Goal: Check status: Check status

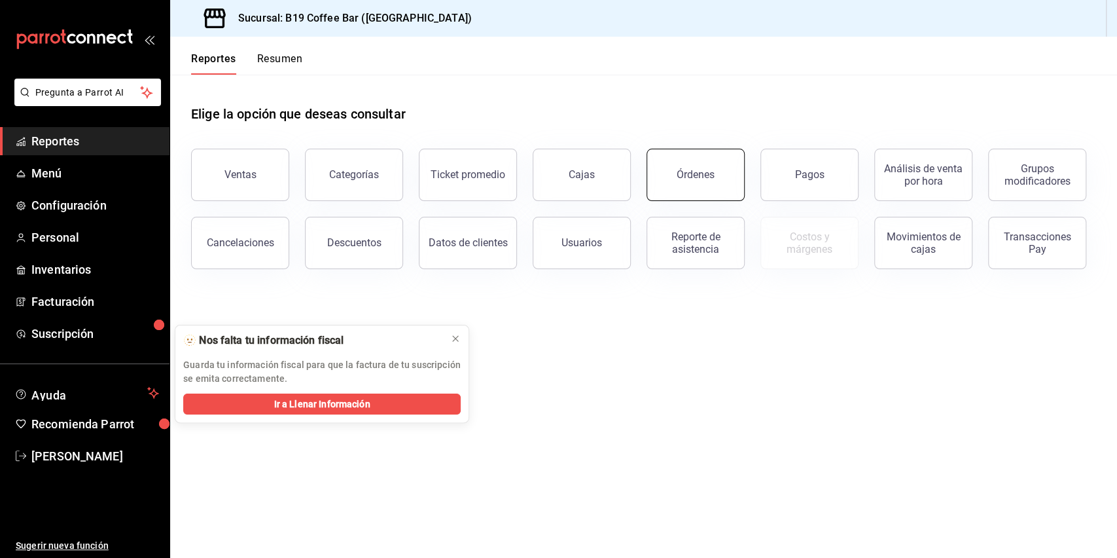
click at [706, 159] on button "Órdenes" at bounding box center [696, 175] width 98 height 52
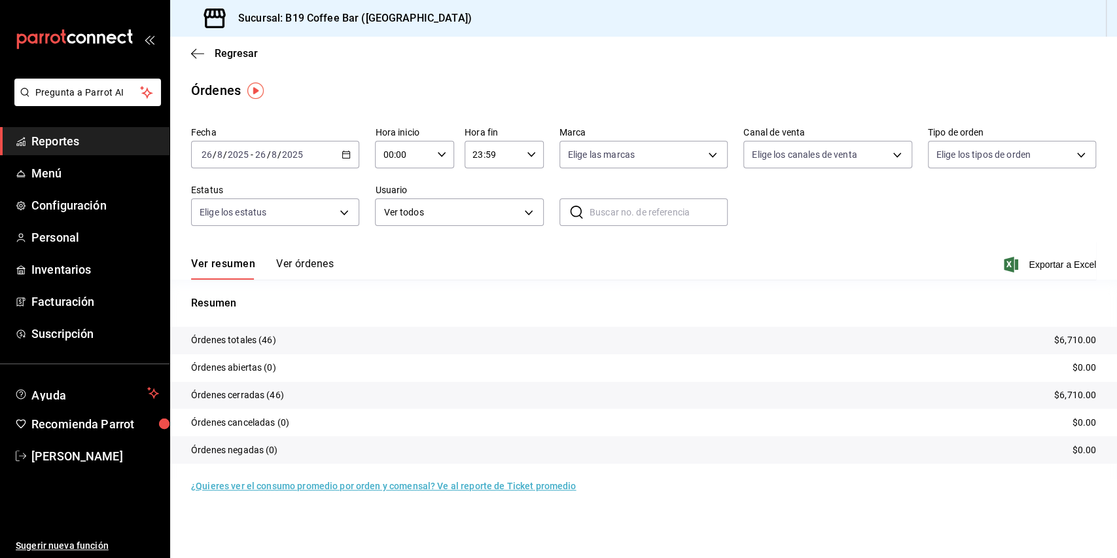
click at [307, 260] on button "Ver órdenes" at bounding box center [305, 268] width 58 height 22
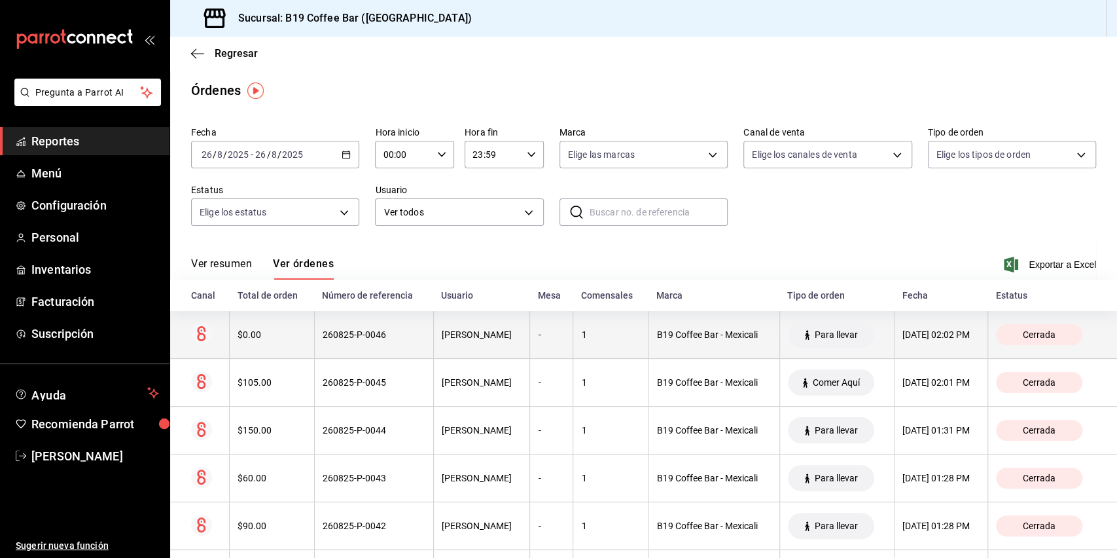
click at [384, 333] on div "260825-P-0046" at bounding box center [374, 334] width 103 height 10
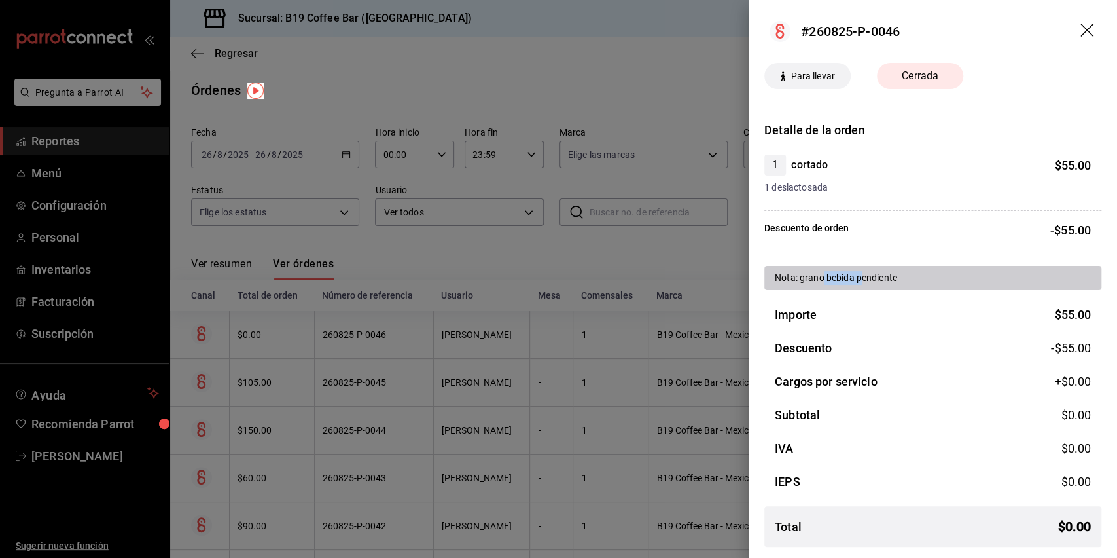
drag, startPoint x: 822, startPoint y: 272, endPoint x: 863, endPoint y: 276, distance: 41.5
click at [863, 276] on div "Nota: grano bebida pendiente" at bounding box center [933, 278] width 316 height 14
drag, startPoint x: 863, startPoint y: 276, endPoint x: 801, endPoint y: 277, distance: 62.2
click at [801, 277] on div "Nota: grano bebida pendiente" at bounding box center [933, 278] width 316 height 14
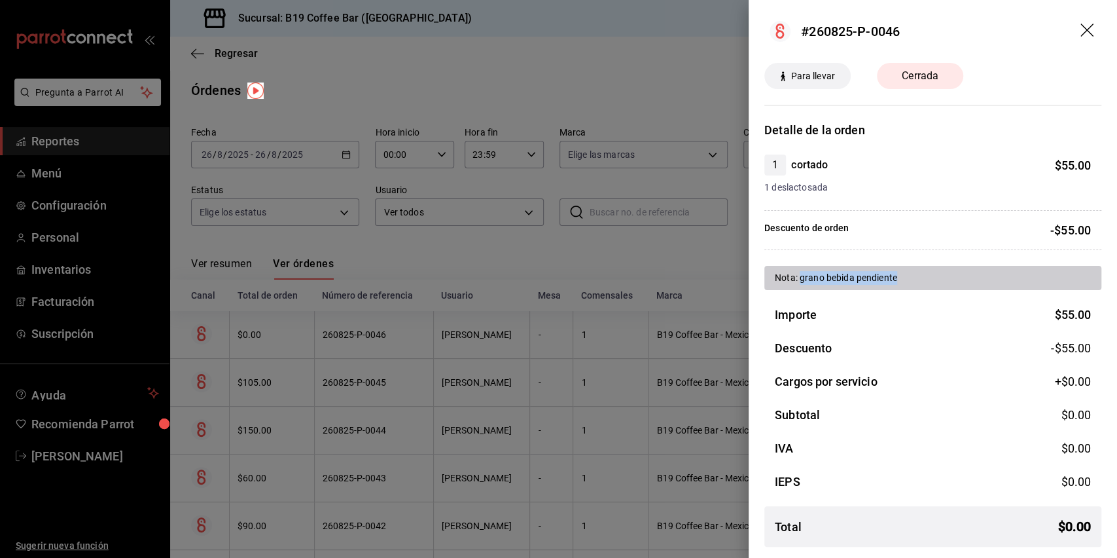
click at [800, 277] on div "Nota: grano bebida pendiente" at bounding box center [933, 278] width 316 height 14
drag, startPoint x: 856, startPoint y: 280, endPoint x: 875, endPoint y: 281, distance: 19.0
click at [875, 281] on div "Nota: grano bebida pendiente" at bounding box center [933, 278] width 316 height 14
click at [1089, 34] on icon "drag" at bounding box center [1088, 32] width 16 height 16
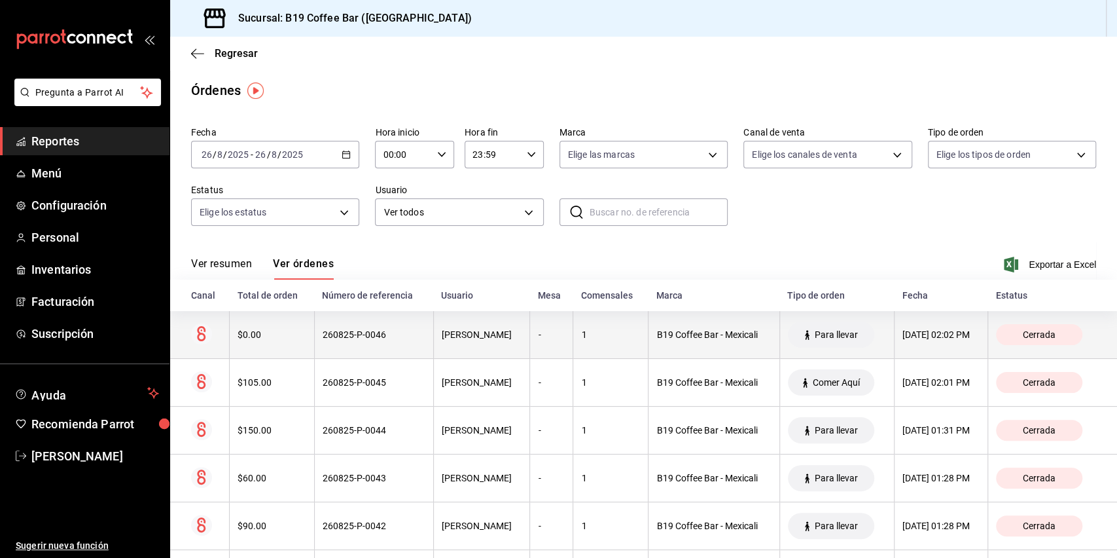
click at [285, 327] on th "$0.00" at bounding box center [272, 335] width 85 height 48
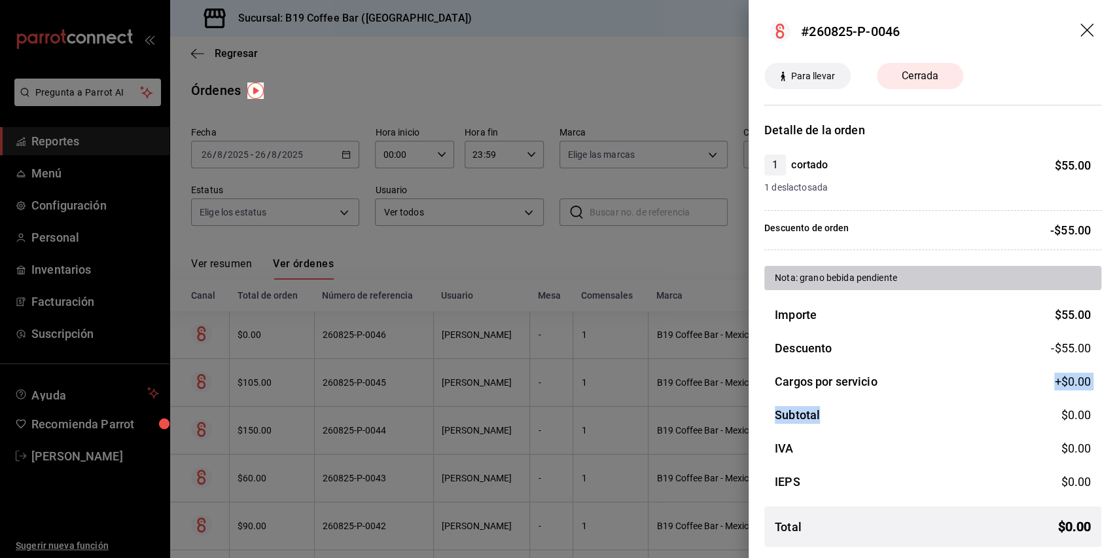
drag, startPoint x: 920, startPoint y: 408, endPoint x: 916, endPoint y: 376, distance: 32.3
click at [916, 376] on div "Importe $ 55.00 Descuento -$55.00 Cargos por servicio +$ 0.00 Subtotal $ 0.00 I…" at bounding box center [932, 431] width 337 height 251
click at [916, 376] on div "Cargos por servicio +$ 0.00" at bounding box center [932, 381] width 337 height 18
click at [1080, 24] on icon "drag" at bounding box center [1086, 30] width 13 height 13
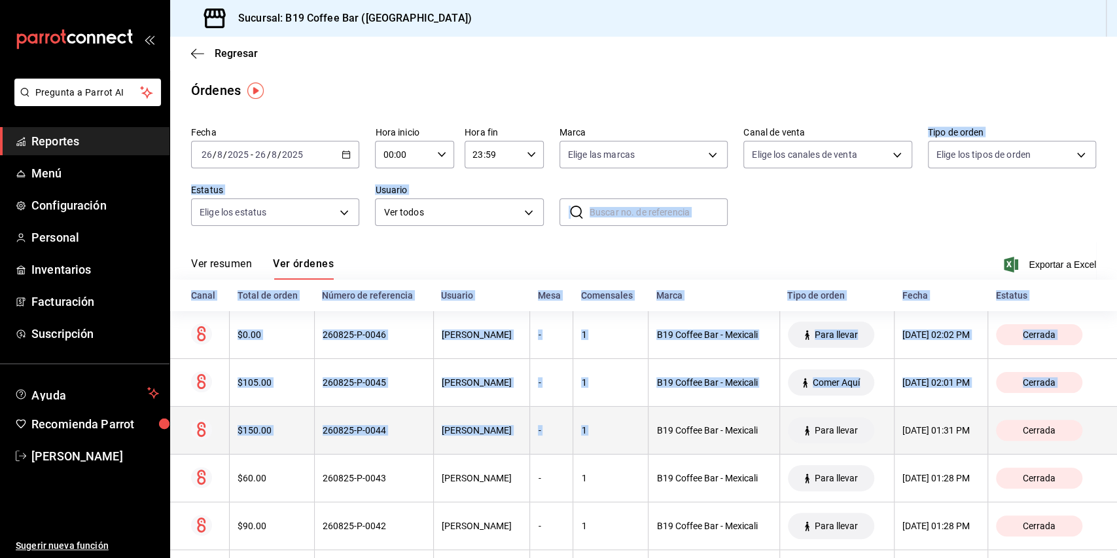
drag, startPoint x: 779, startPoint y: 244, endPoint x: 629, endPoint y: 442, distance: 248.9
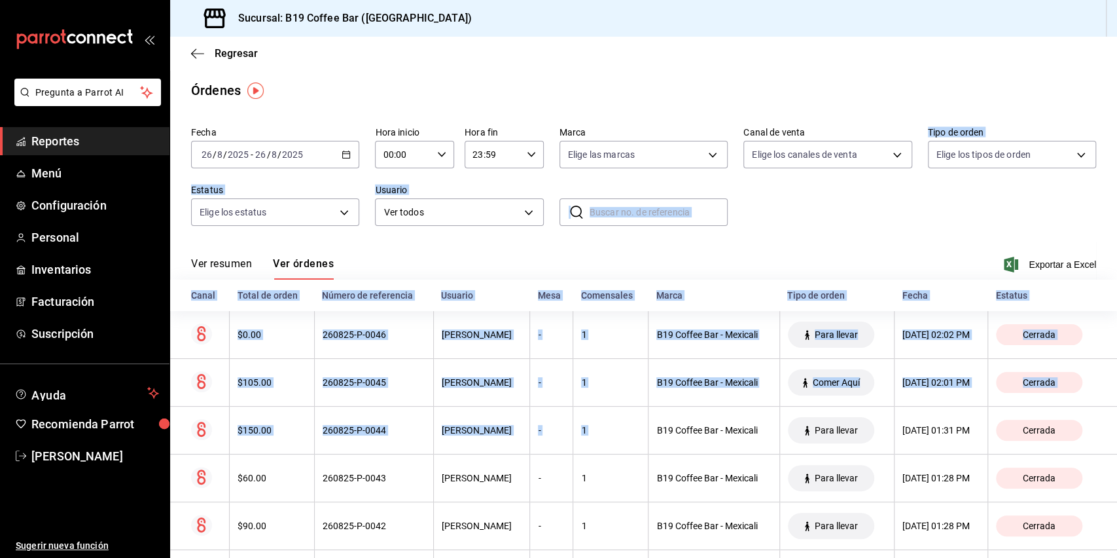
click at [738, 251] on div "Ver resumen Ver órdenes Exportar a Excel" at bounding box center [643, 260] width 905 height 38
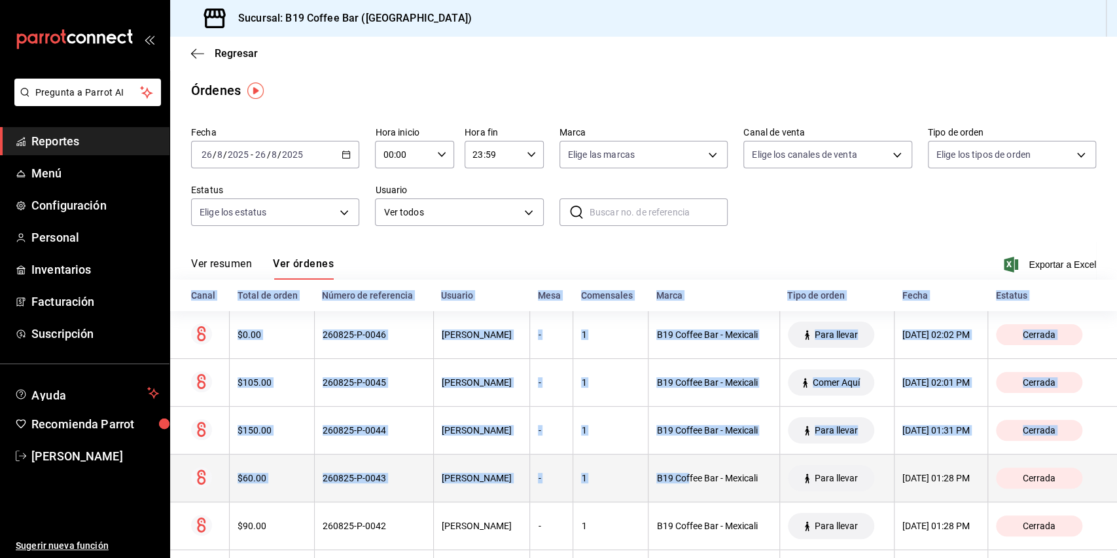
drag, startPoint x: 687, startPoint y: 268, endPoint x: 662, endPoint y: 469, distance: 202.4
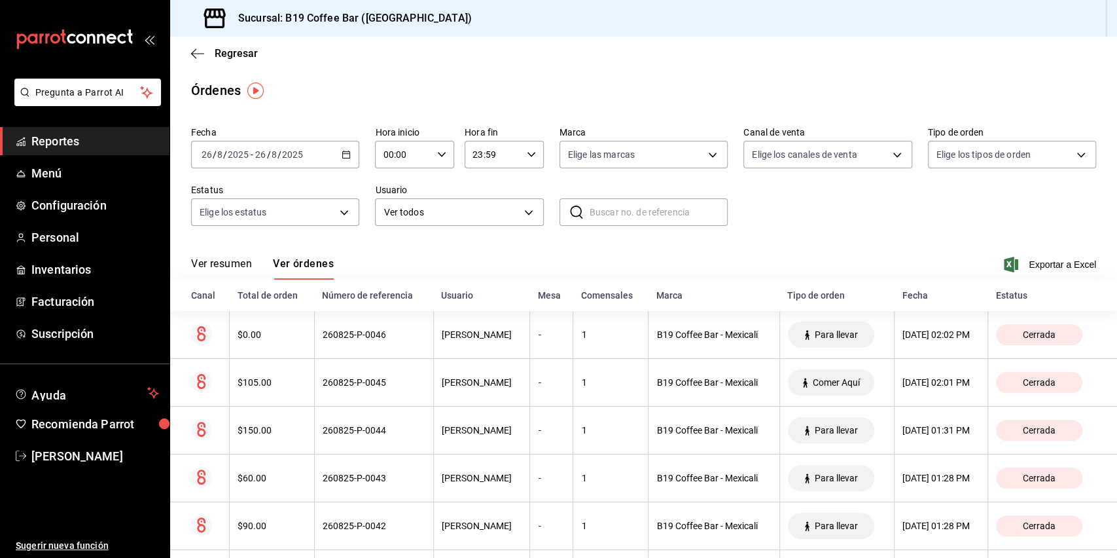
click at [751, 213] on div "Fecha [DATE] [DATE] - [DATE] [DATE] Hora inicio 00:00 Hora inicio Hora fin 23:5…" at bounding box center [643, 181] width 905 height 120
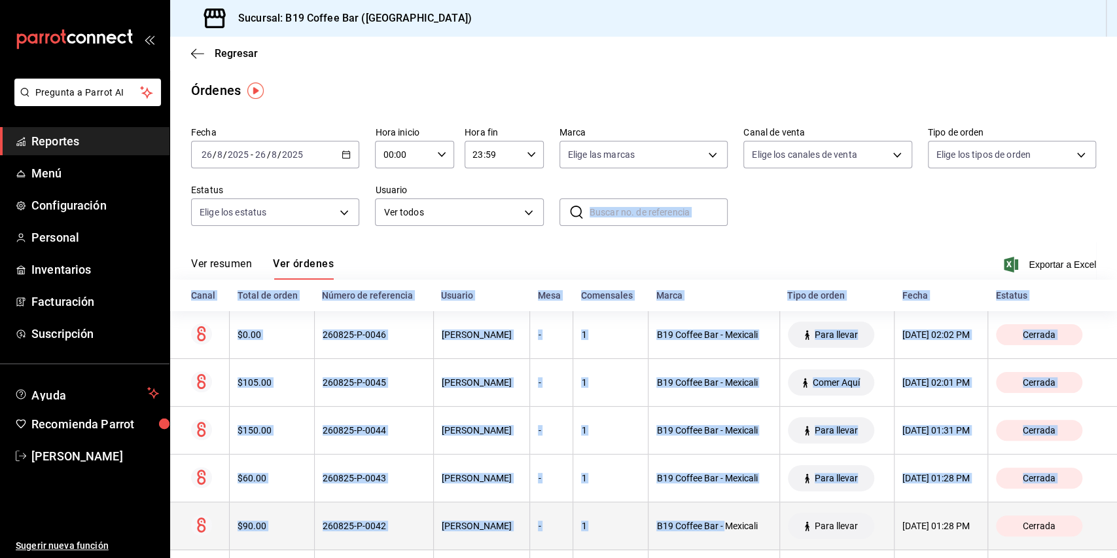
drag, startPoint x: 751, startPoint y: 233, endPoint x: 698, endPoint y: 516, distance: 287.6
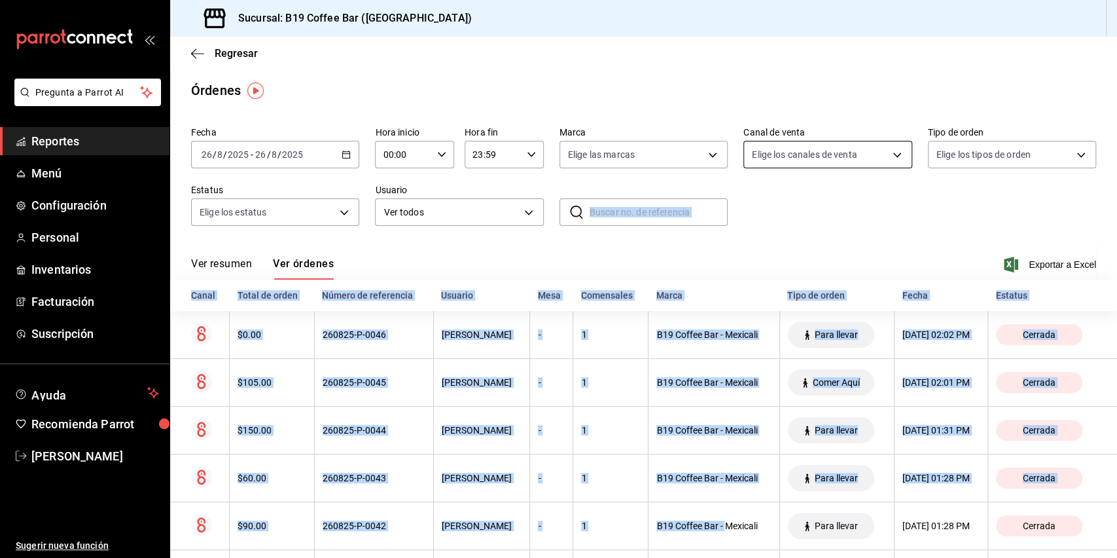
click at [791, 168] on body "Pregunta a Parrot AI Reportes Menú Configuración Personal Inventarios Facturaci…" at bounding box center [558, 279] width 1117 height 558
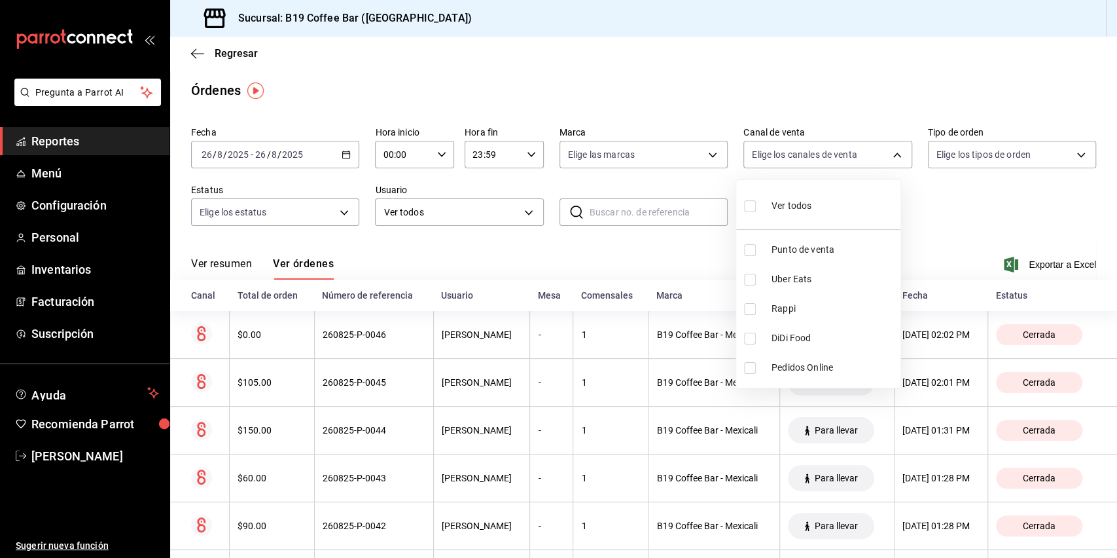
click at [738, 67] on div at bounding box center [558, 279] width 1117 height 558
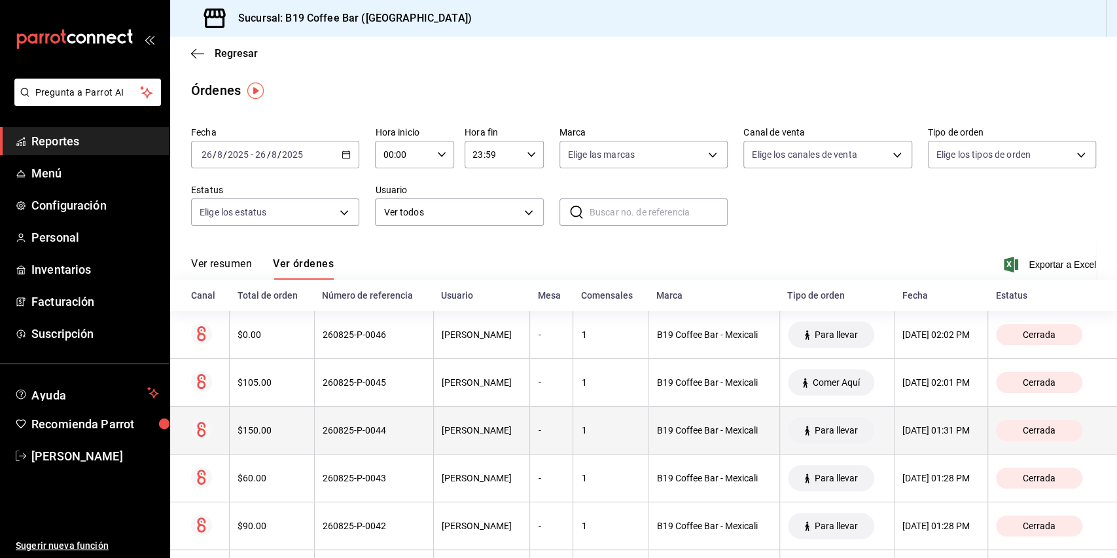
click at [375, 421] on th "260825-P-0044" at bounding box center [373, 430] width 119 height 48
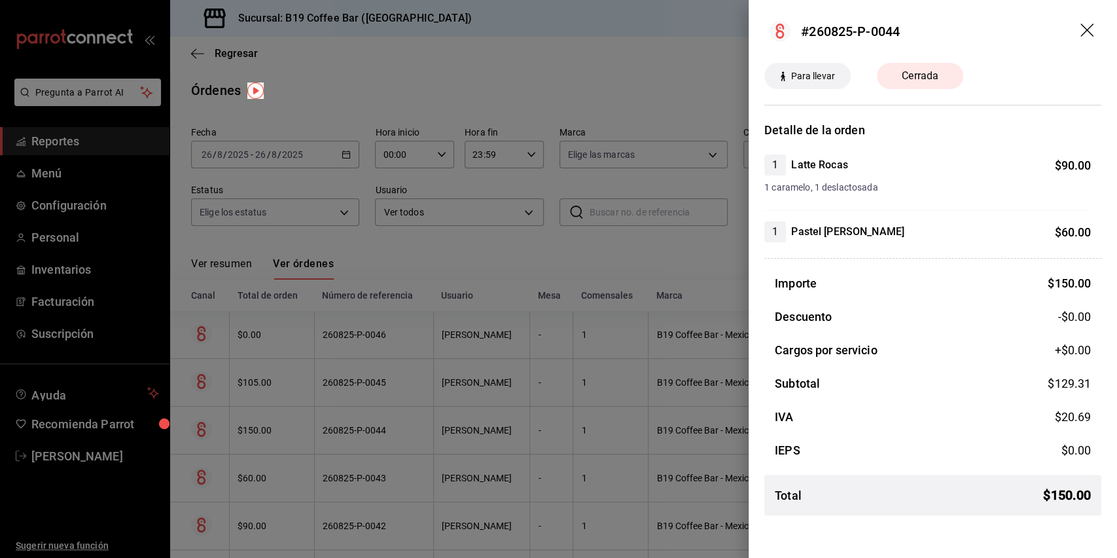
click at [457, 345] on div at bounding box center [558, 279] width 1117 height 558
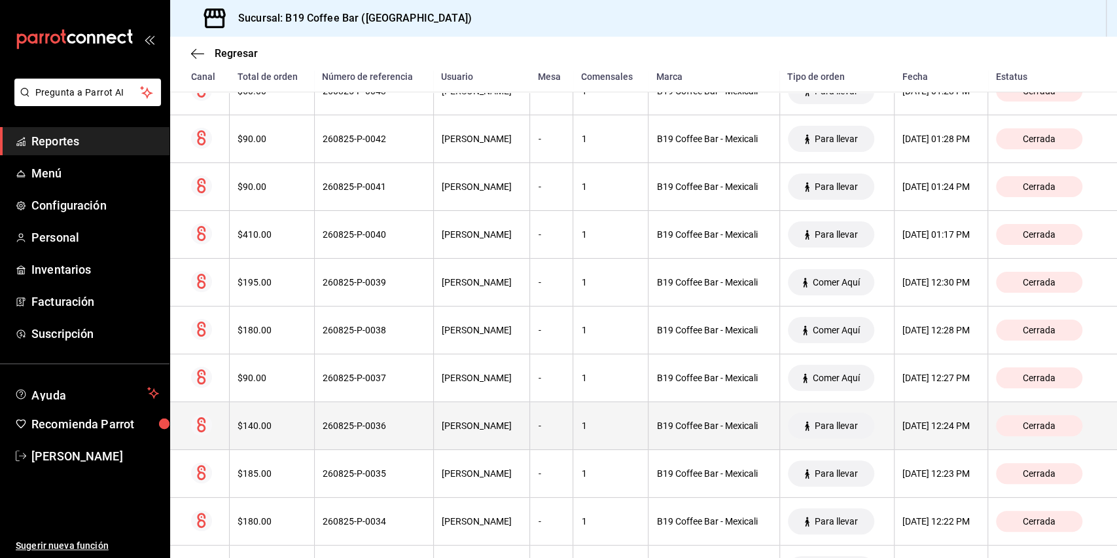
scroll to position [431, 0]
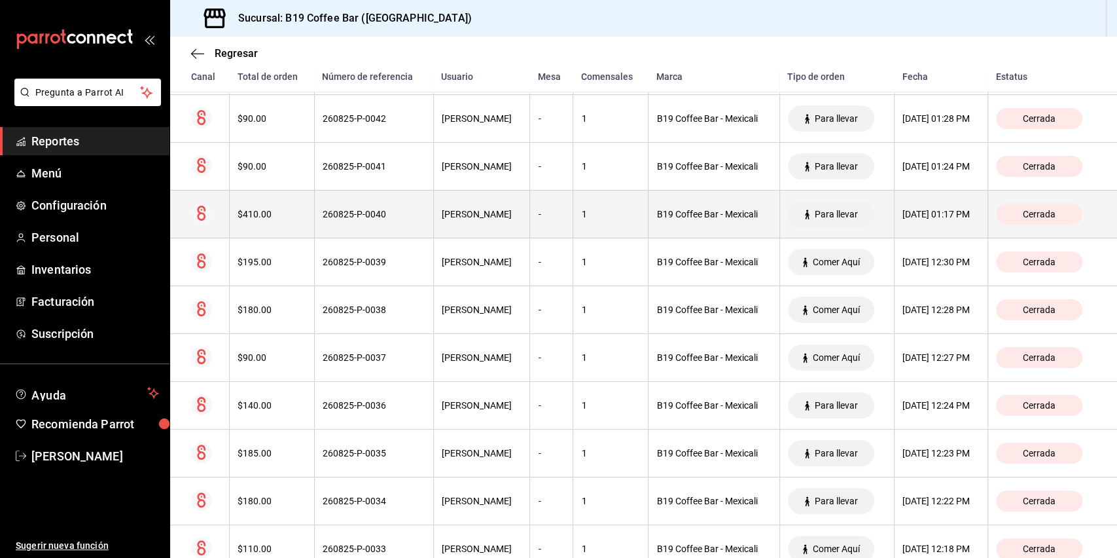
click at [336, 221] on th "260825-P-0040" at bounding box center [373, 214] width 119 height 48
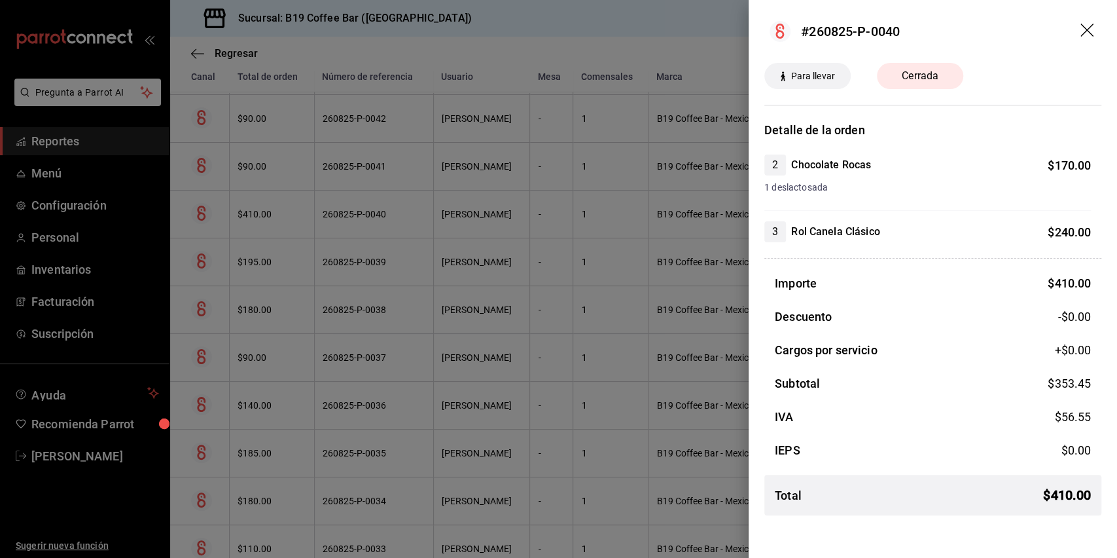
click at [315, 255] on div at bounding box center [558, 279] width 1117 height 558
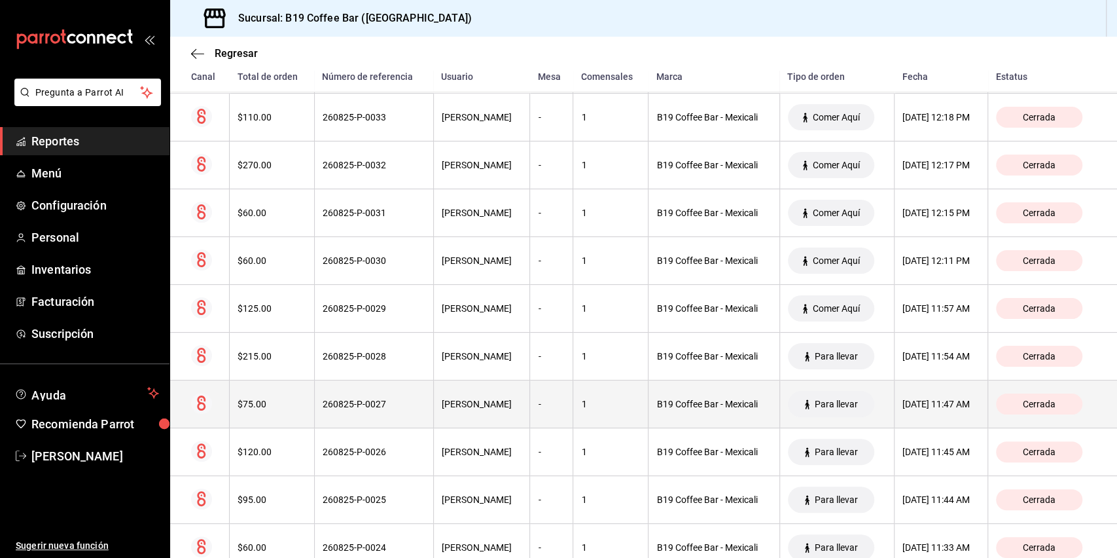
scroll to position [1270, 0]
